Goal: Task Accomplishment & Management: Complete application form

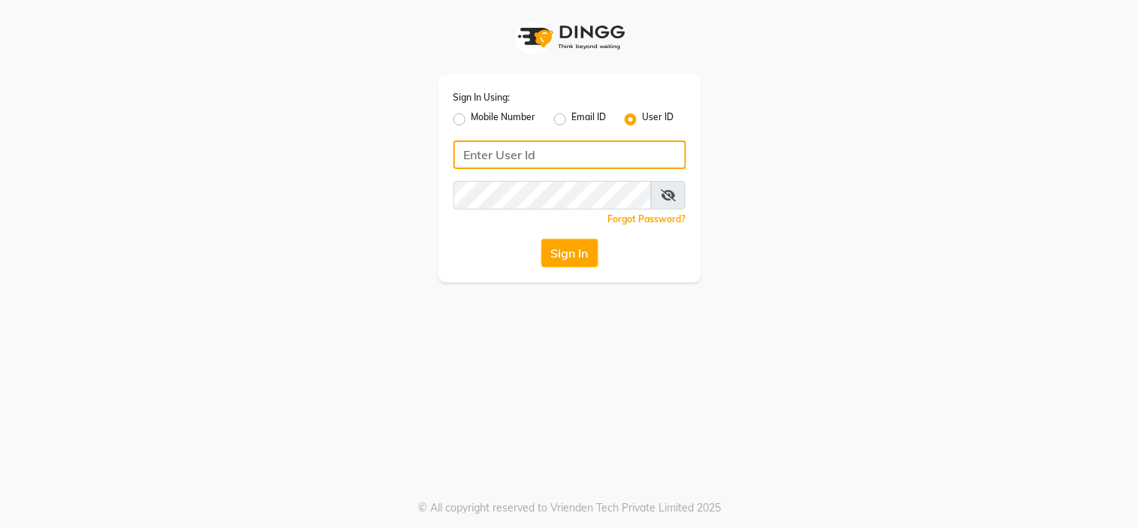
click at [500, 161] on input "Username" at bounding box center [570, 154] width 233 height 29
type input "Velvetlounge"
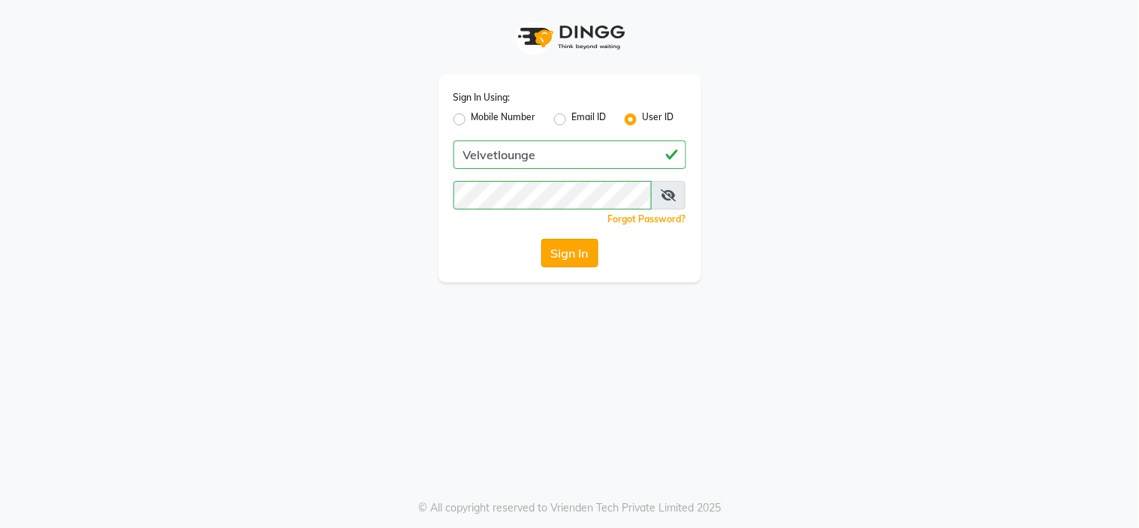
click at [547, 245] on button "Sign In" at bounding box center [570, 253] width 57 height 29
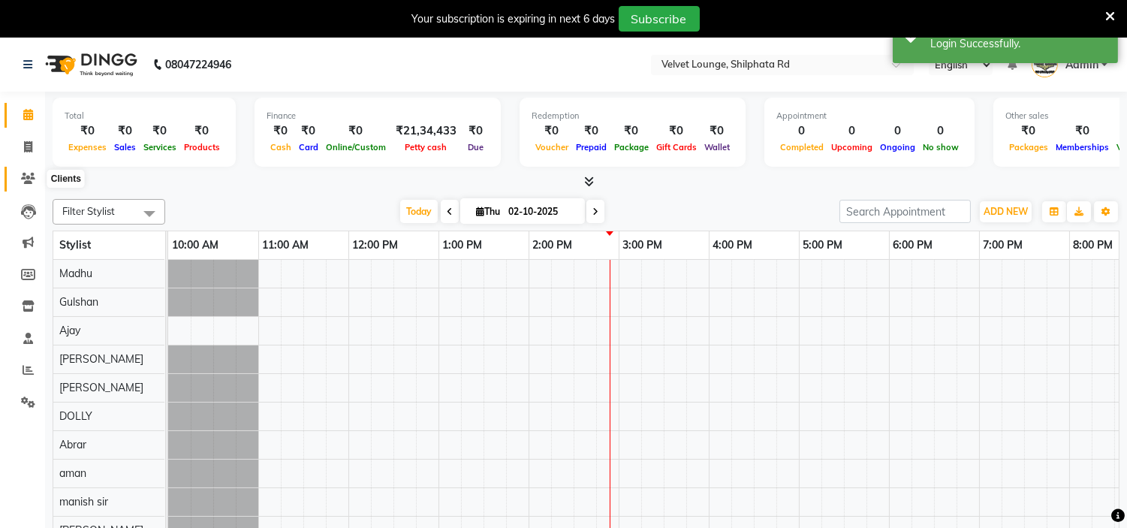
click at [20, 186] on span at bounding box center [28, 179] width 26 height 17
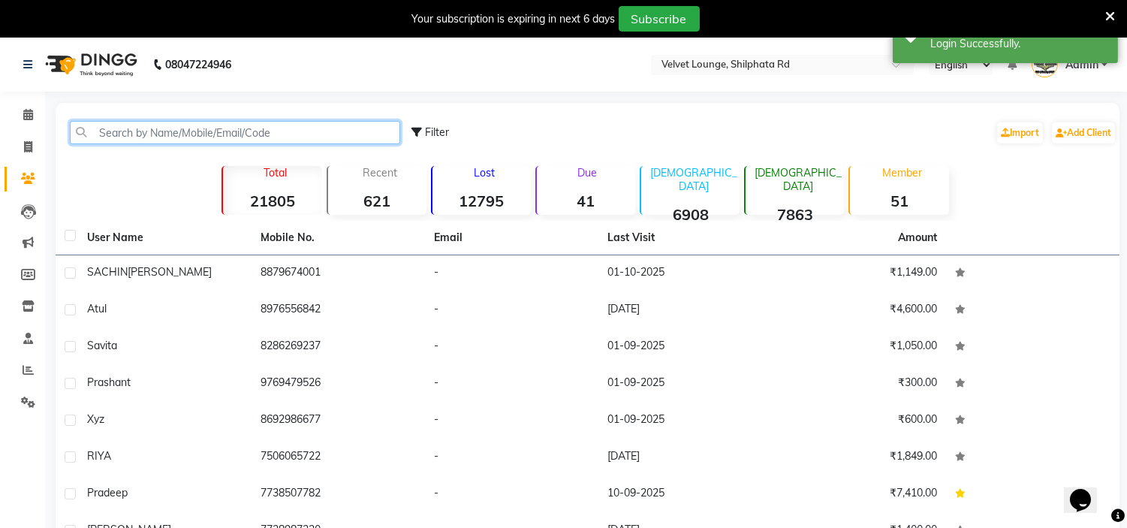
click at [237, 129] on input "text" at bounding box center [235, 132] width 331 height 23
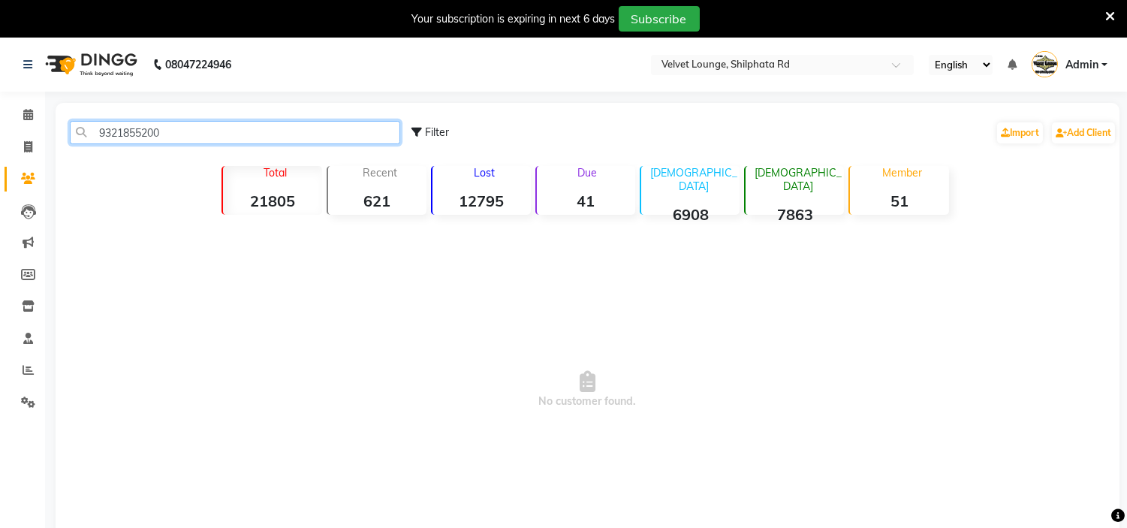
drag, startPoint x: 223, startPoint y: 133, endPoint x: 64, endPoint y: 132, distance: 159.2
click at [64, 132] on div "9321855200" at bounding box center [235, 132] width 353 height 23
type input "9321855200"
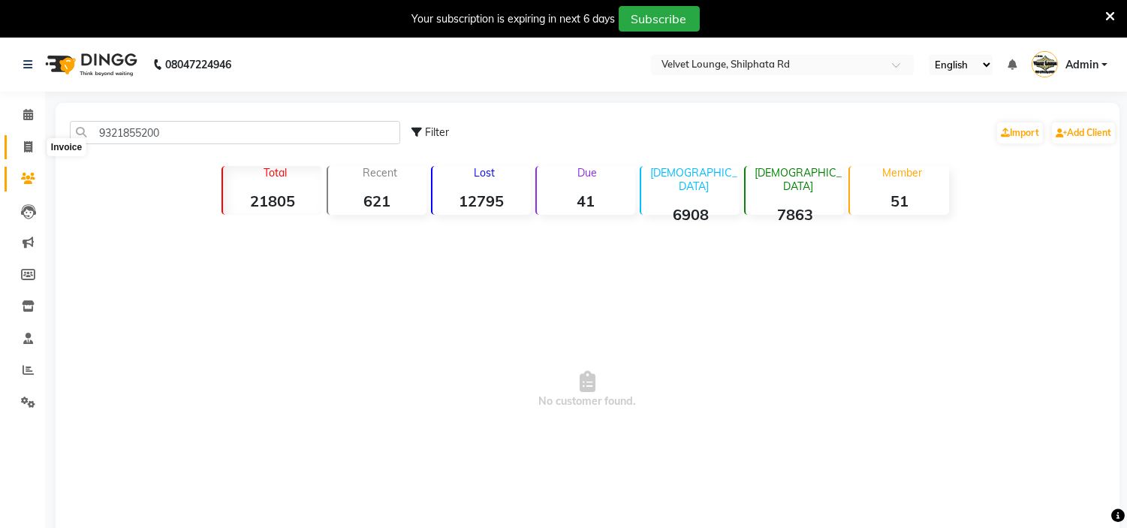
click at [26, 141] on icon at bounding box center [28, 146] width 8 height 11
select select "service"
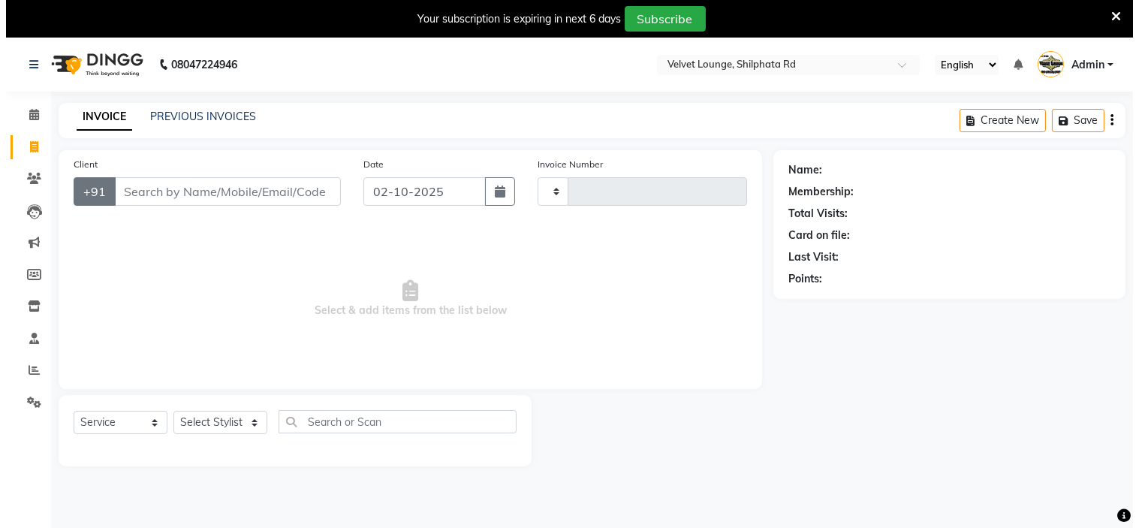
scroll to position [38, 0]
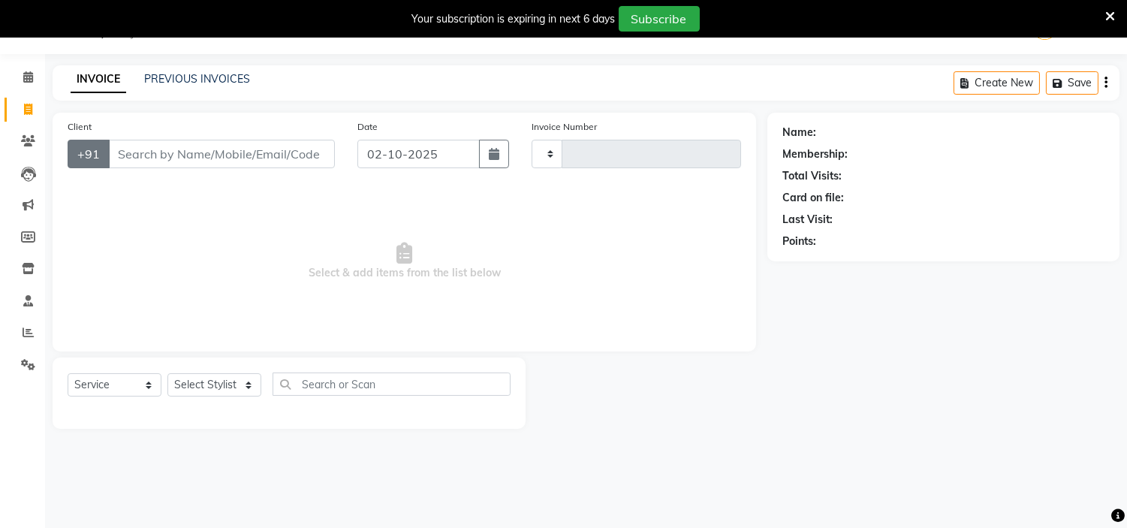
type input "2156"
select select "122"
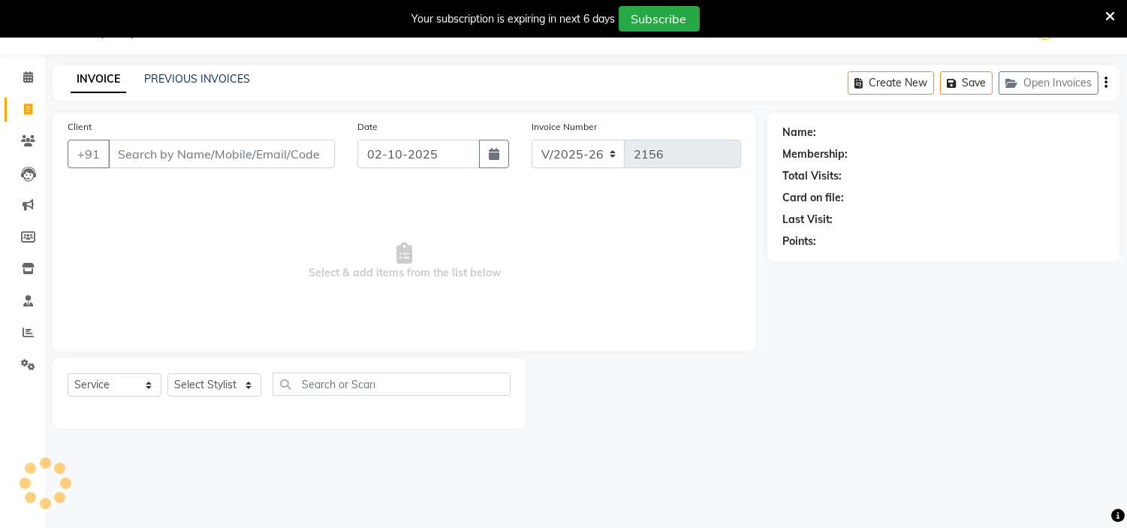
click at [146, 159] on input "Client" at bounding box center [221, 154] width 227 height 29
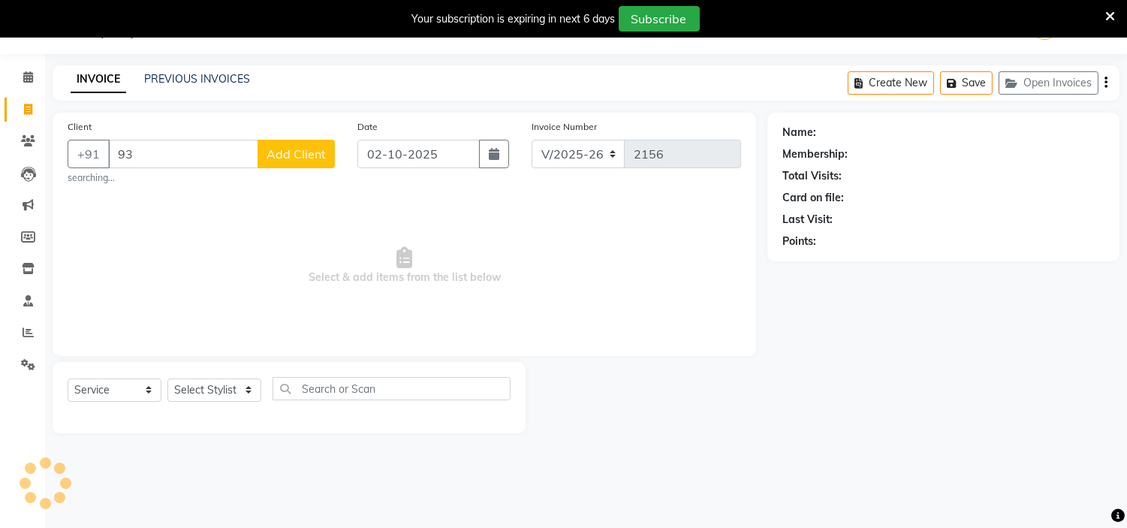
type input "9"
type input "9321855200"
click at [276, 158] on span "Add Client" at bounding box center [296, 153] width 59 height 15
select select "22"
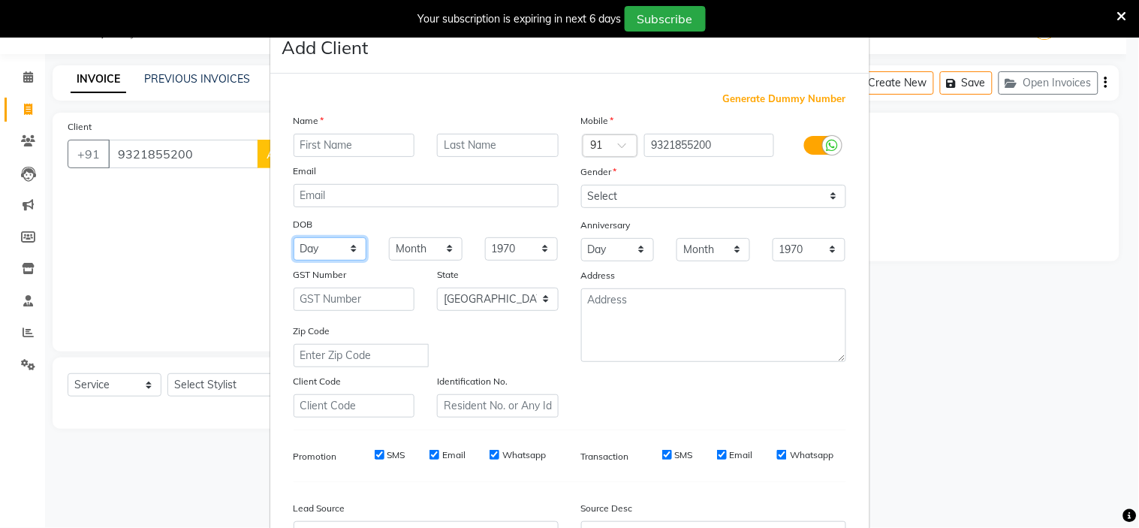
click at [324, 251] on select "Day 01 02 03 04 05 06 07 08 09 10 11 12 13 14 15 16 17 18 19 20 21 22 23 24 25 …" at bounding box center [331, 248] width 74 height 23
select select "06"
click at [415, 249] on select "Month January February March April May June July August September October Novem…" at bounding box center [426, 248] width 74 height 23
select select "08"
click at [389, 237] on select "Month January February March April May June July August September October Novem…" at bounding box center [426, 248] width 74 height 23
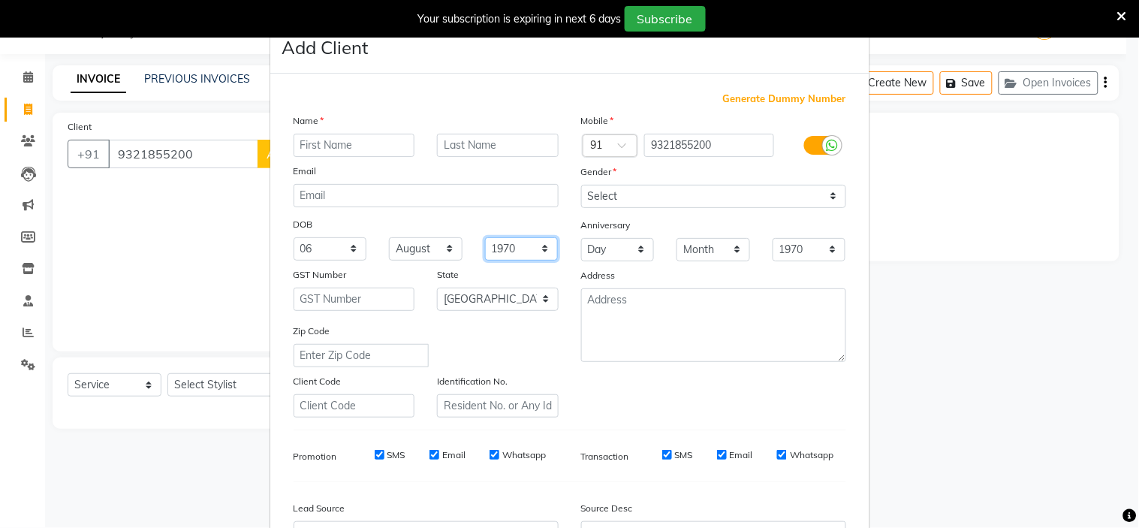
click at [488, 246] on select "1940 1941 1942 1943 1944 1945 1946 1947 1948 1949 1950 1951 1952 1953 1954 1955…" at bounding box center [522, 248] width 74 height 23
select select "1995"
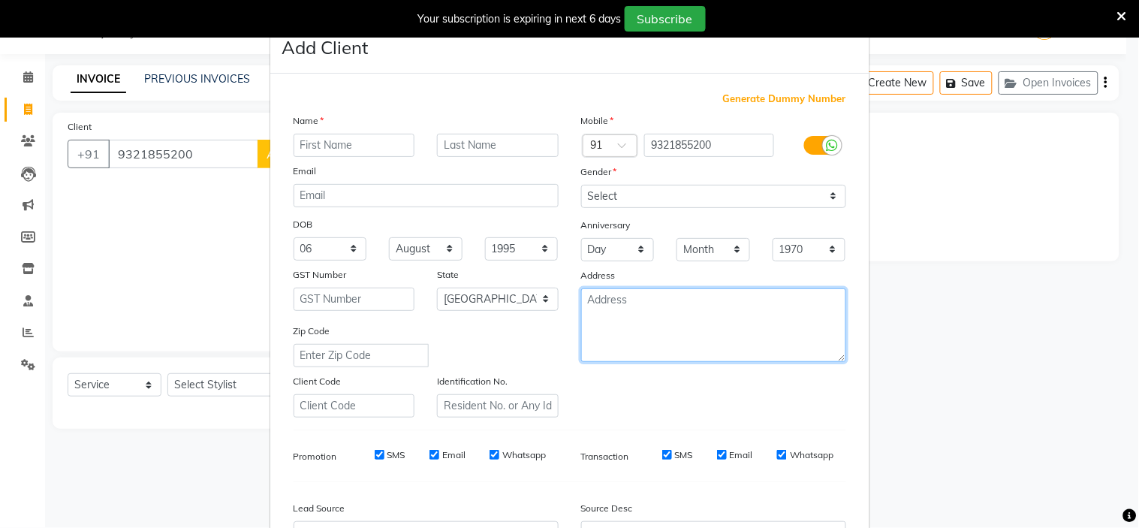
click at [673, 293] on textarea at bounding box center [713, 325] width 265 height 74
type textarea "[PERSON_NAME] [GEOGRAPHIC_DATA]"
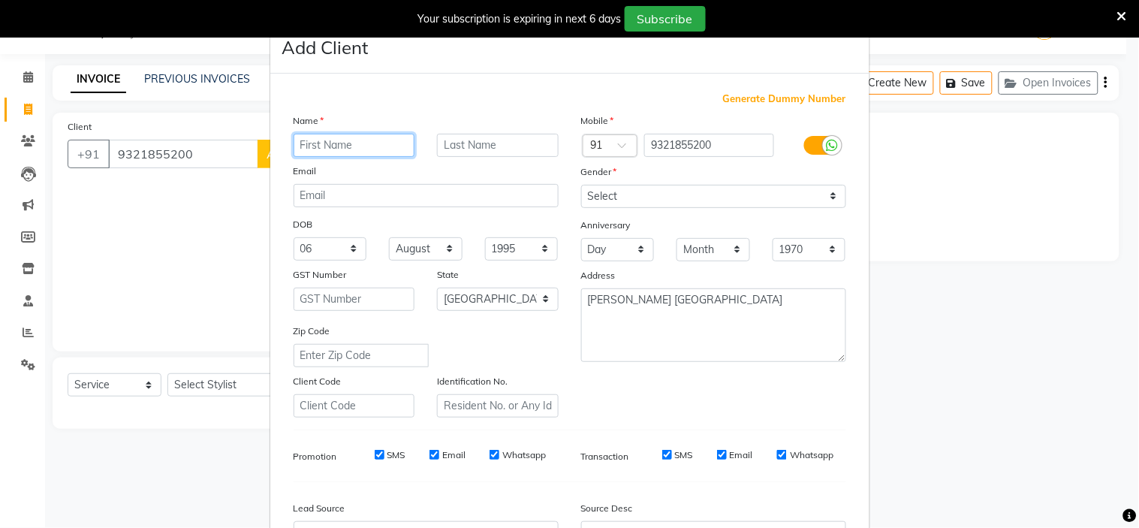
click at [394, 144] on input "text" at bounding box center [355, 145] width 122 height 23
type input "anil"
click at [460, 151] on input "text" at bounding box center [498, 145] width 122 height 23
type input "dive"
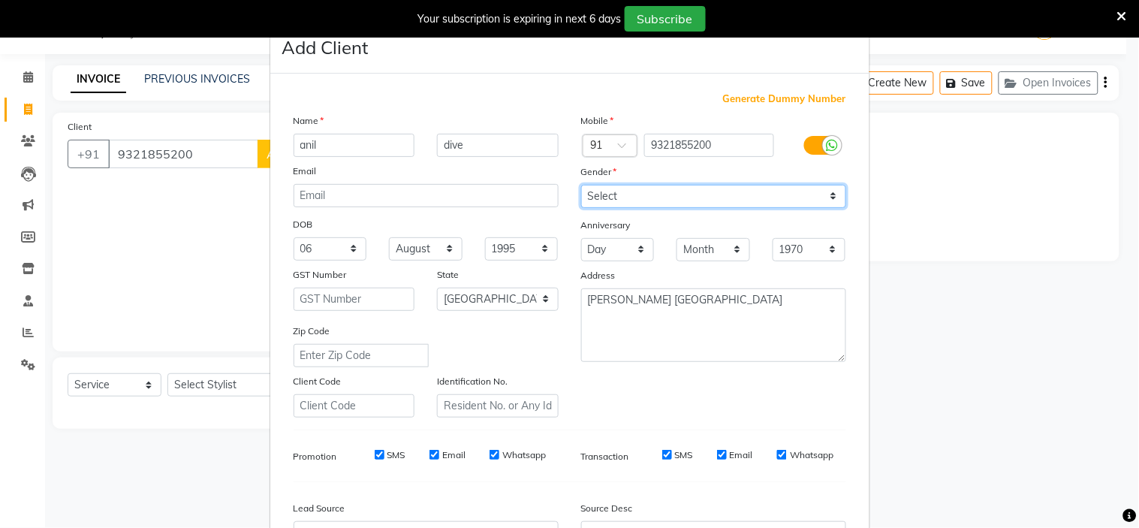
click at [638, 205] on select "Select [DEMOGRAPHIC_DATA] [DEMOGRAPHIC_DATA] Other Prefer Not To Say" at bounding box center [713, 196] width 265 height 23
select select "[DEMOGRAPHIC_DATA]"
click at [581, 185] on select "Select [DEMOGRAPHIC_DATA] [DEMOGRAPHIC_DATA] Other Prefer Not To Say" at bounding box center [713, 196] width 265 height 23
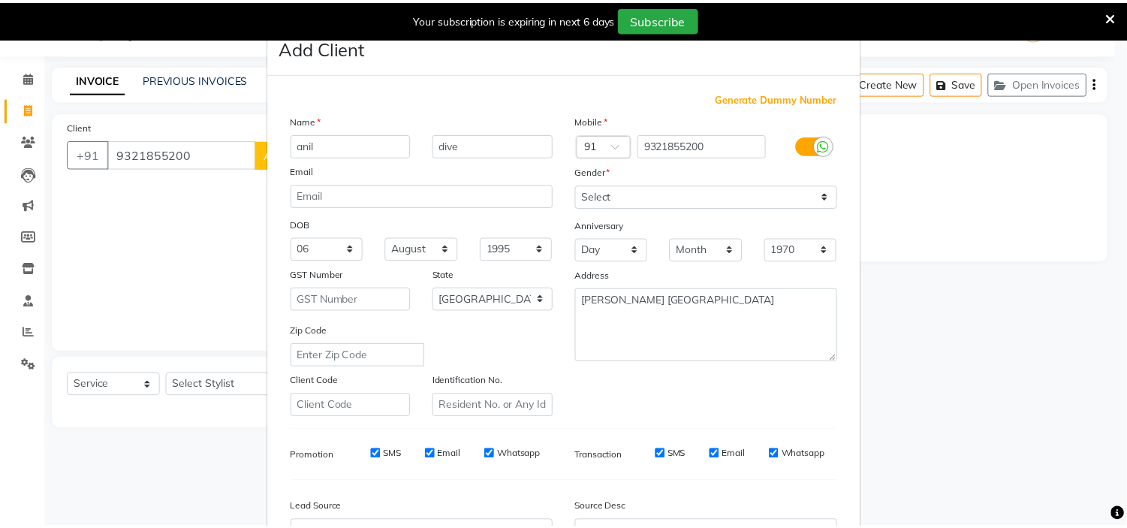
scroll to position [166, 0]
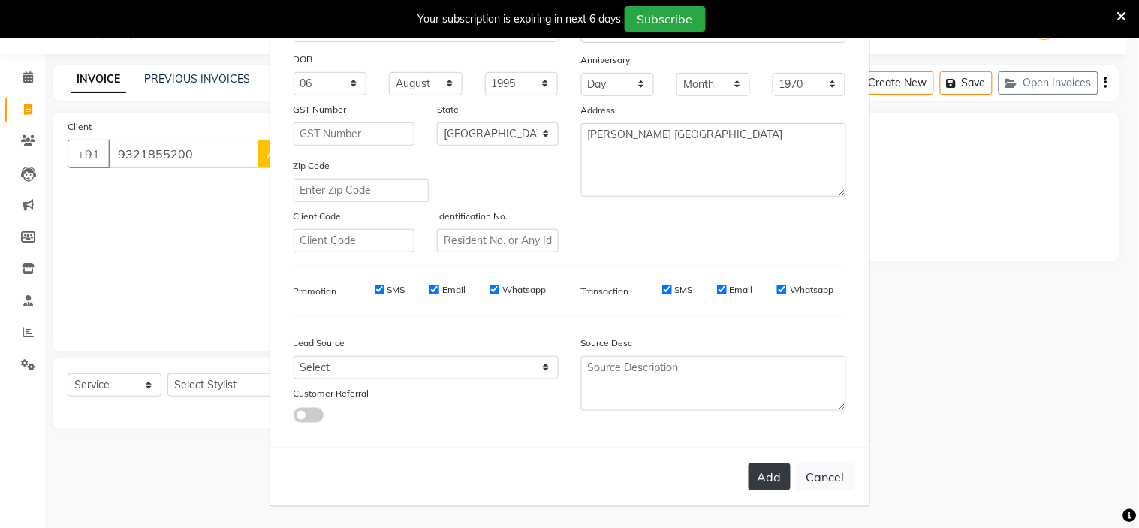
click at [757, 477] on button "Add" at bounding box center [770, 476] width 42 height 27
select select
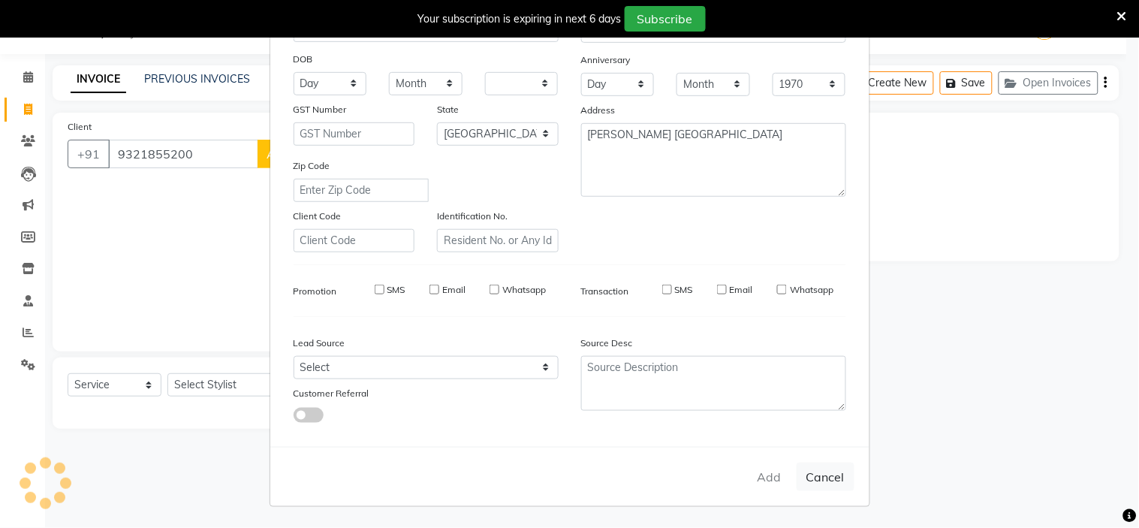
select select "null"
select select
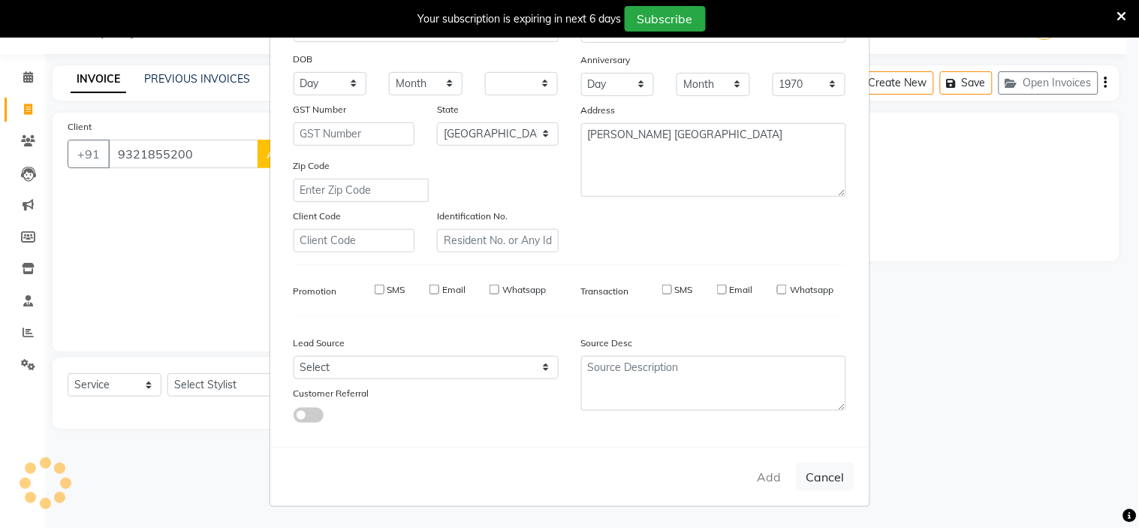
checkbox input "false"
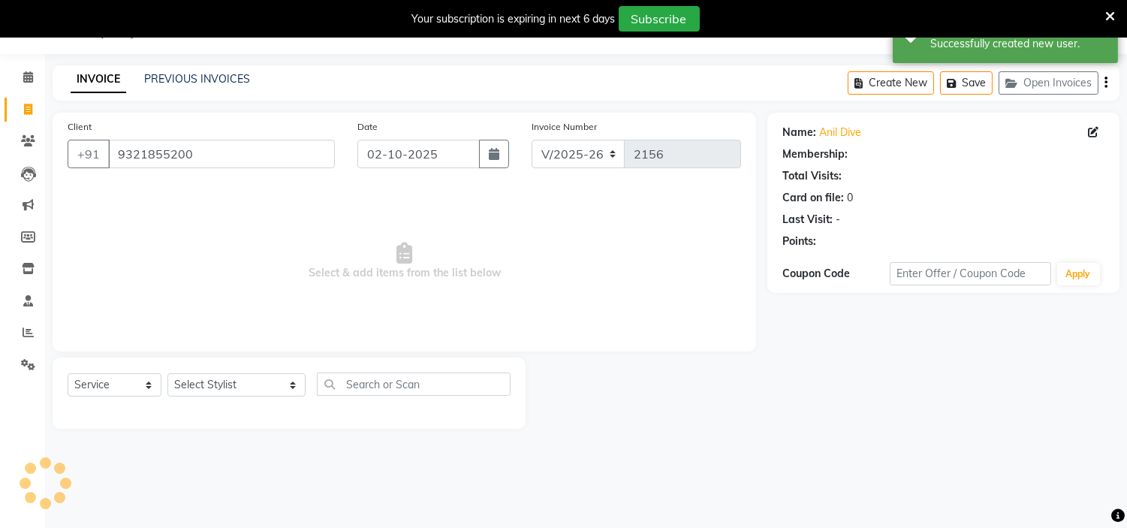
select select "1: Object"
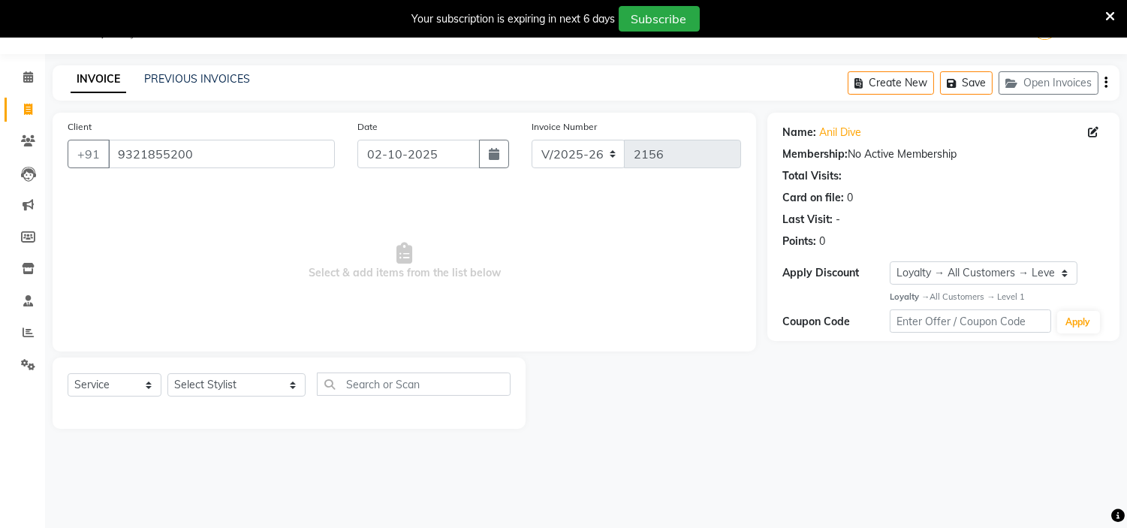
click at [1110, 8] on span at bounding box center [1111, 16] width 10 height 17
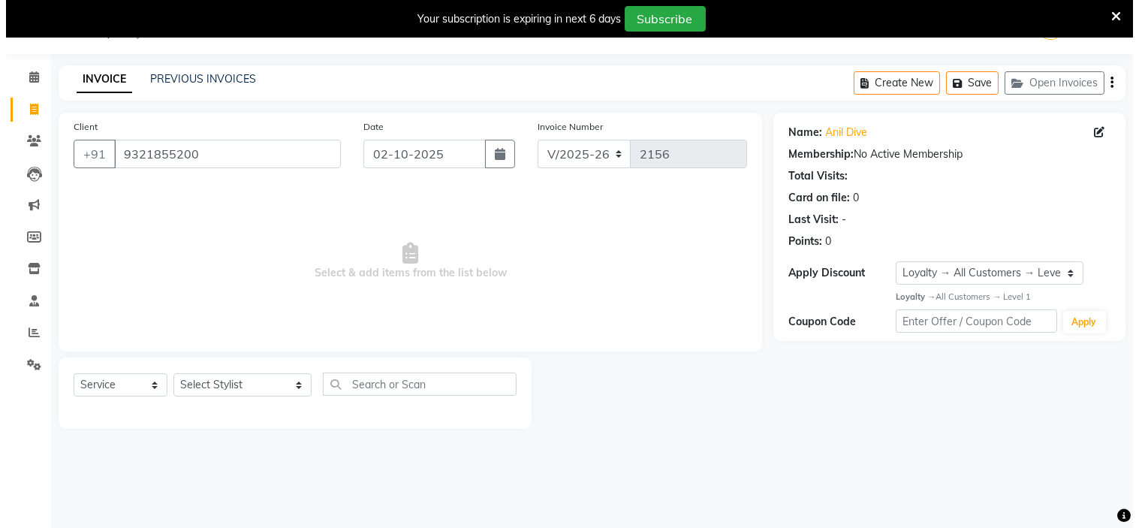
scroll to position [0, 0]
